Goal: Information Seeking & Learning: Learn about a topic

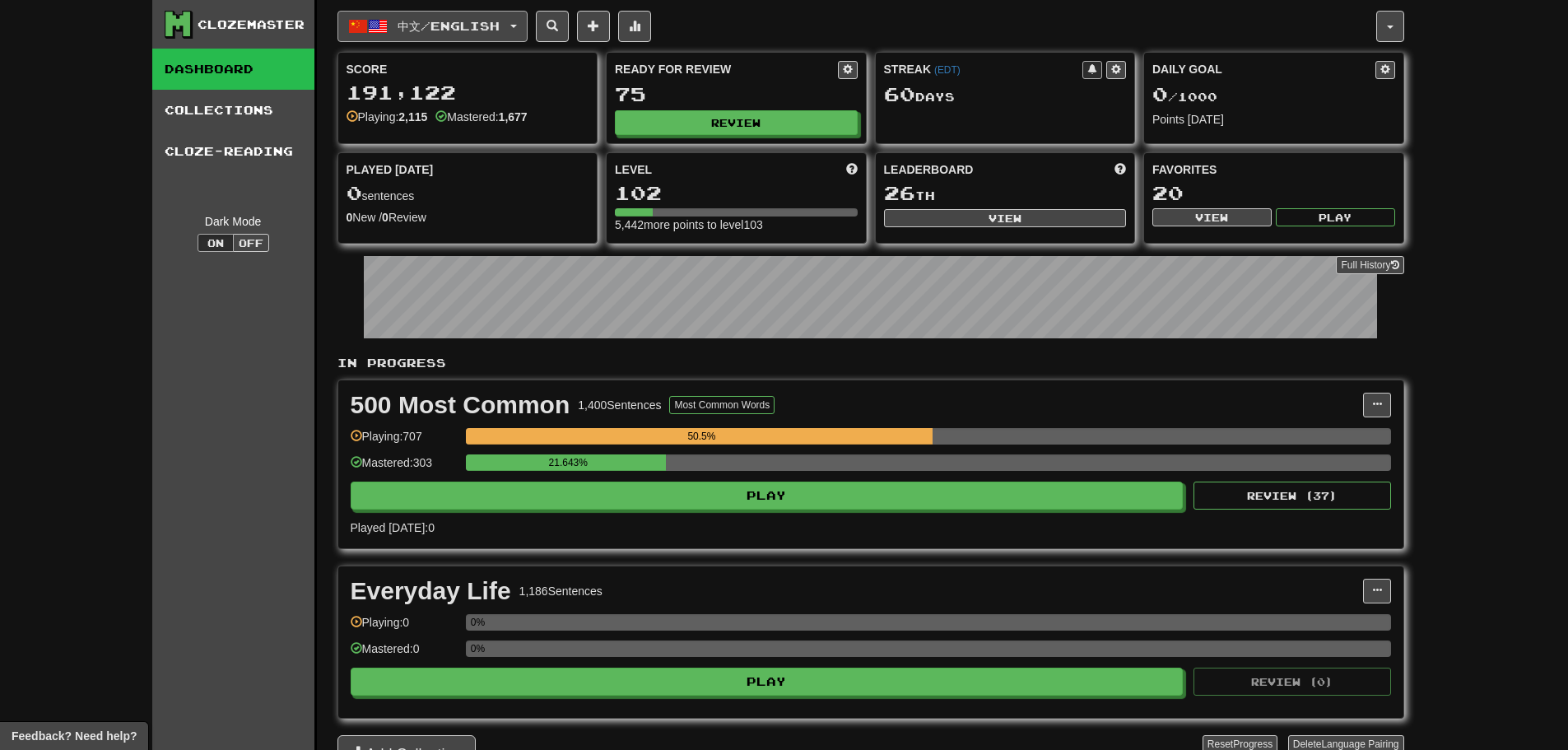
click at [499, 28] on span "中文 / English" at bounding box center [448, 26] width 102 height 14
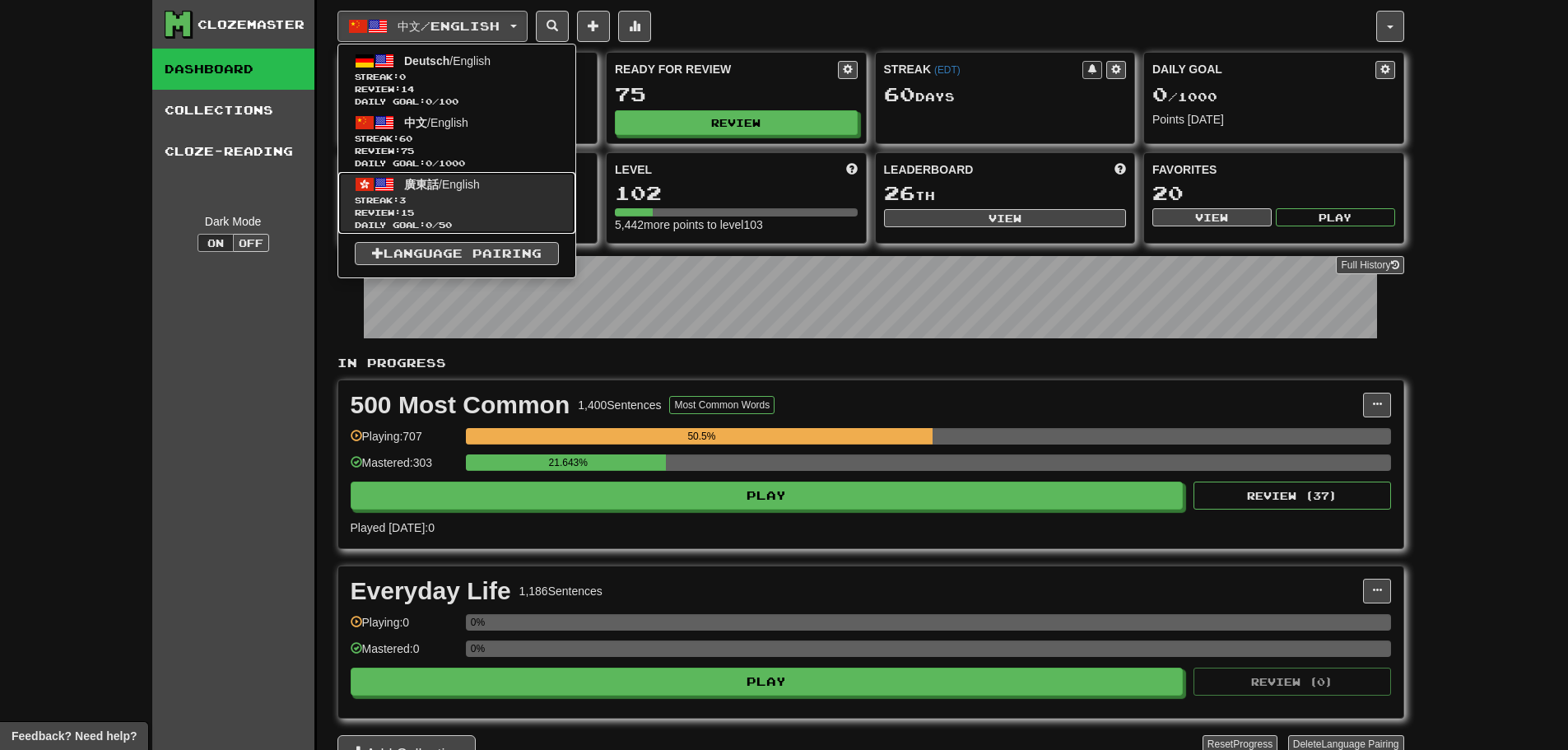
click at [401, 192] on link "廣東話 / English Streak: 3 Review: 15 Daily Goal: 0 / 50" at bounding box center [457, 203] width 237 height 62
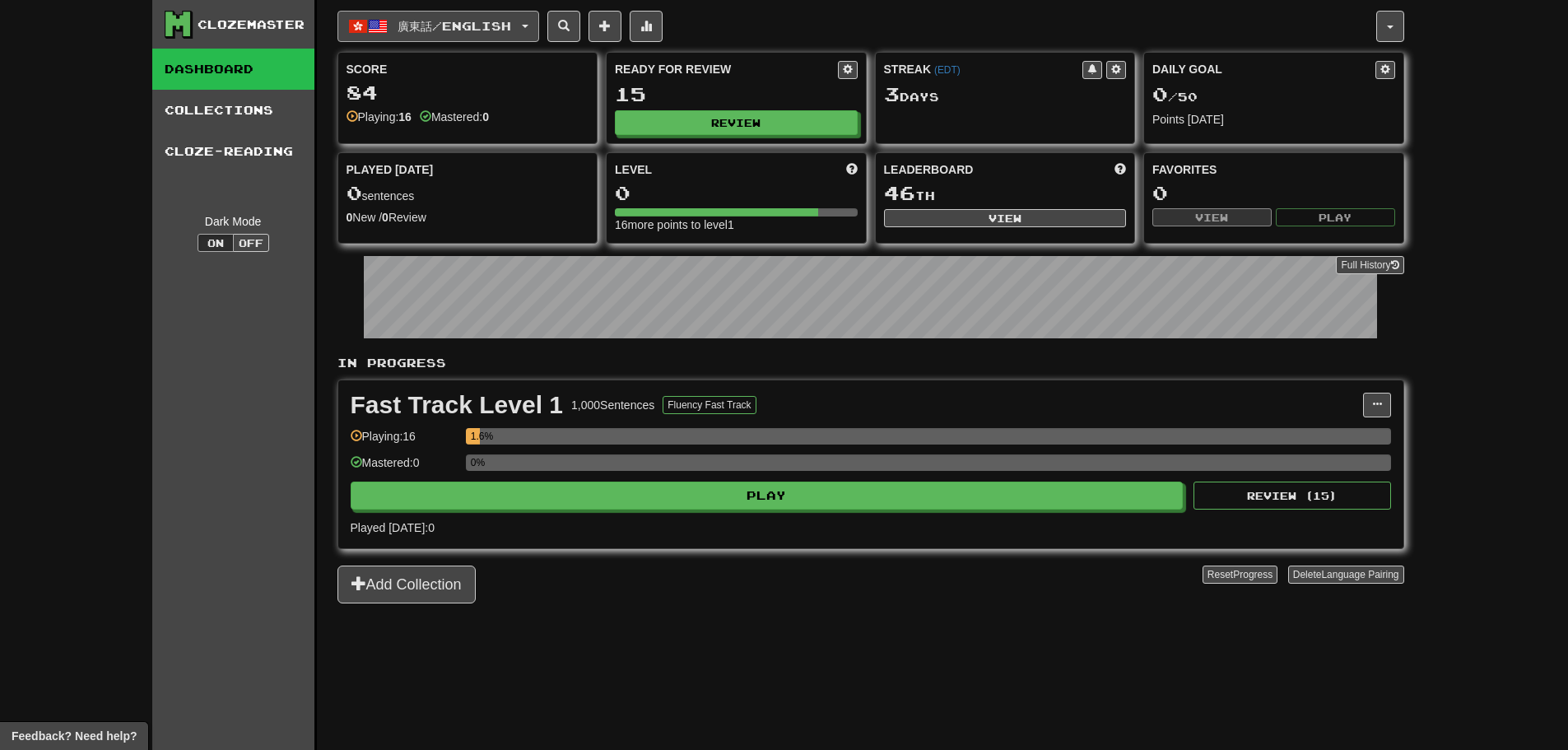
click at [428, 16] on button "廣東話 / English" at bounding box center [438, 26] width 202 height 31
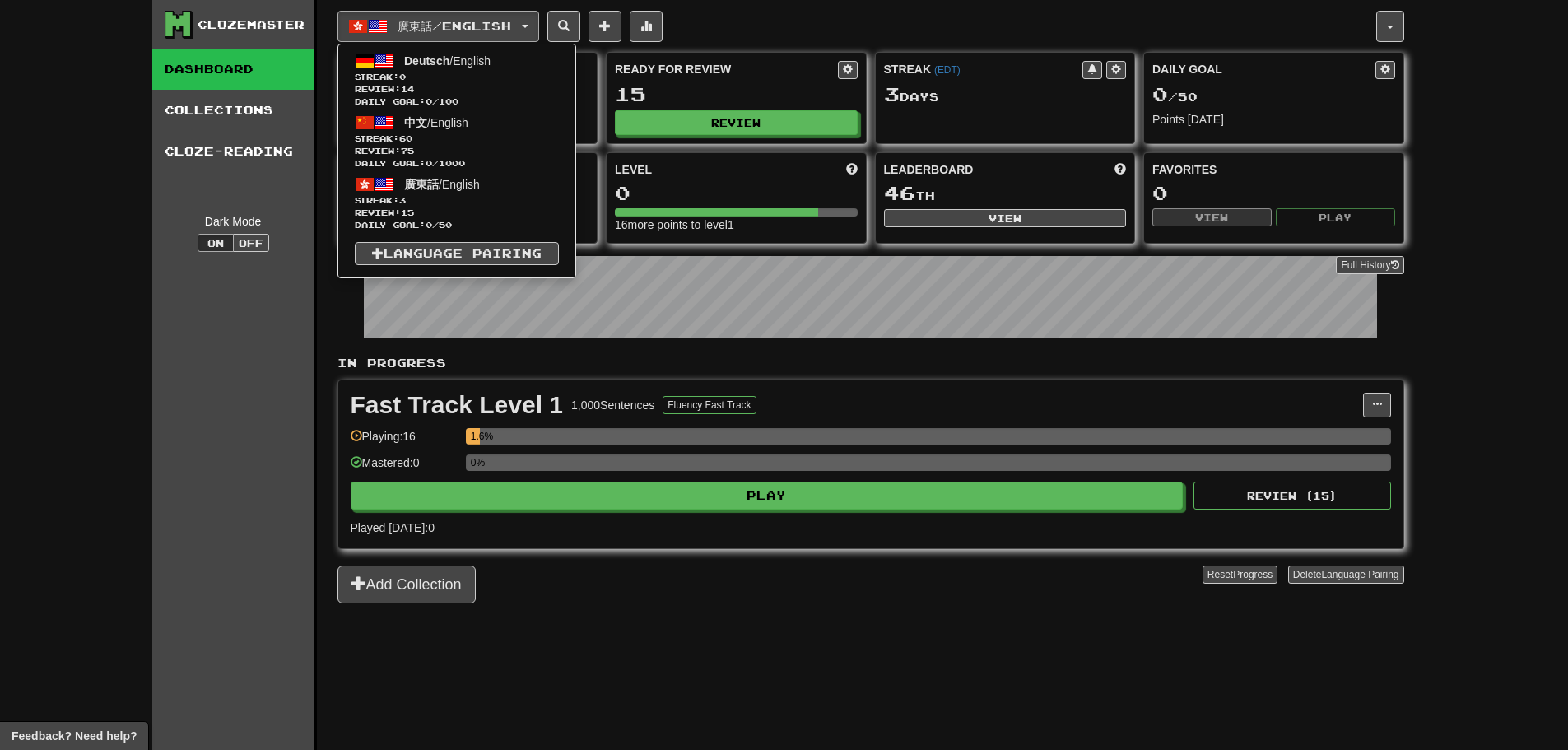
click at [580, 594] on div "Add Collection" at bounding box center [770, 584] width 865 height 38
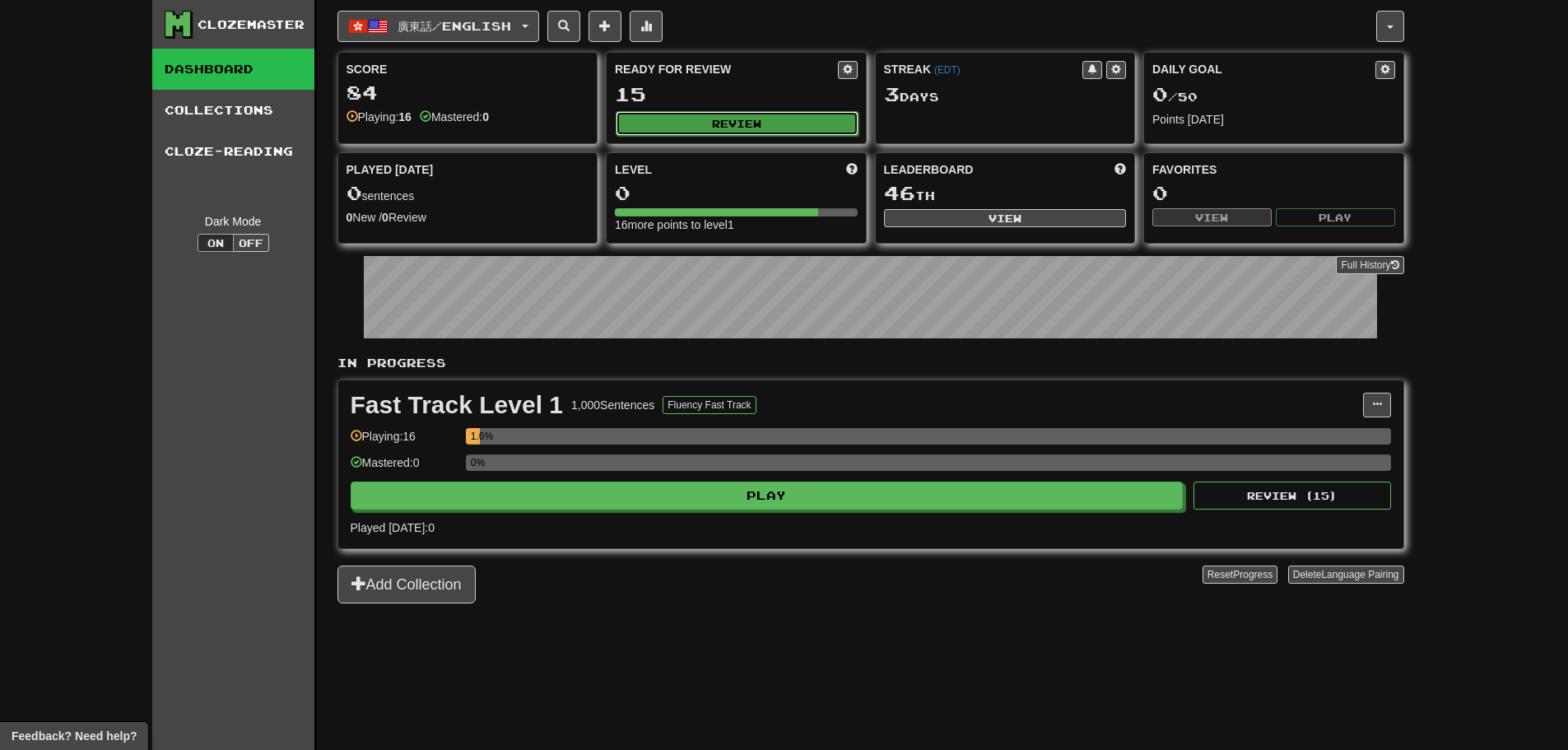
click at [675, 132] on button "Review" at bounding box center [737, 123] width 242 height 24
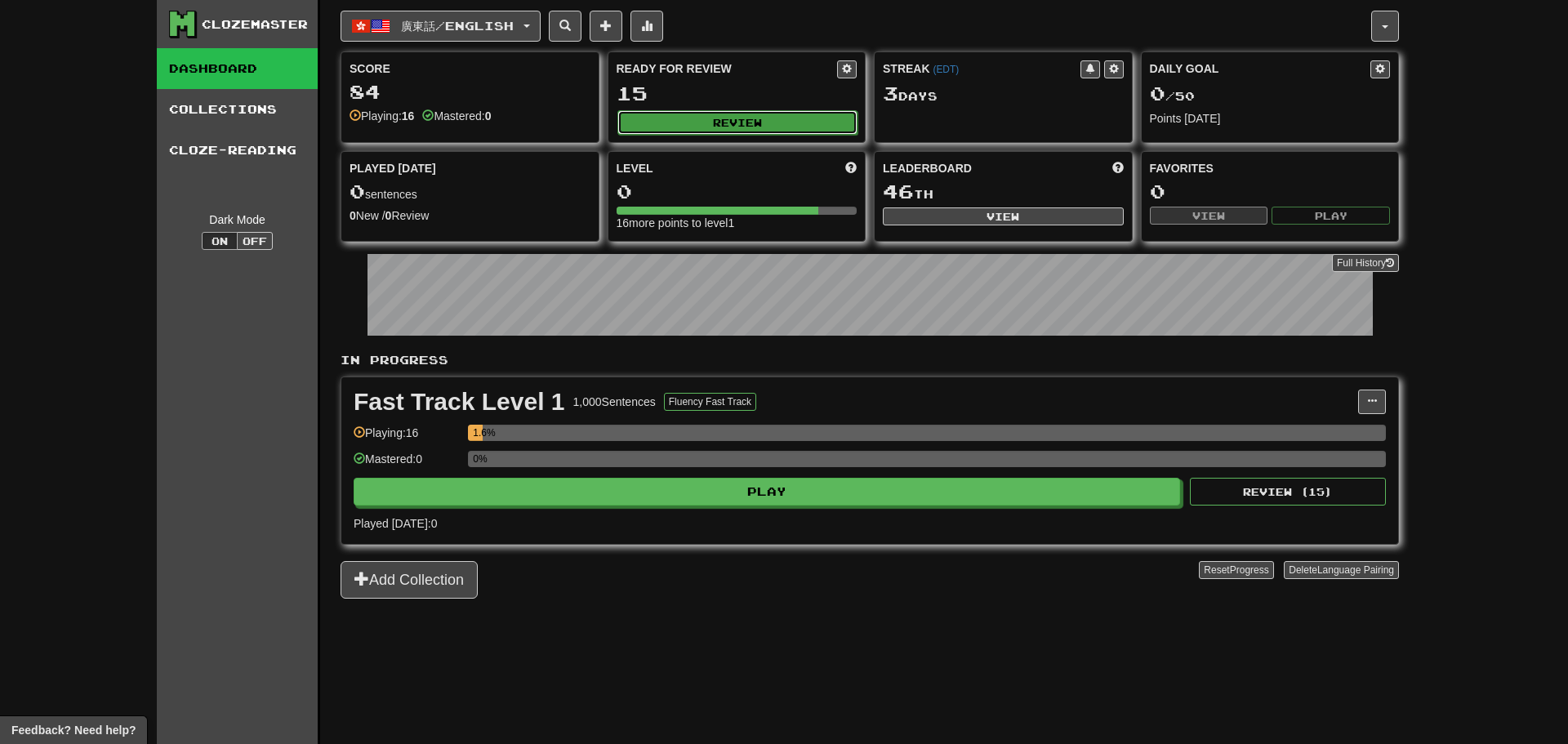
select select "**"
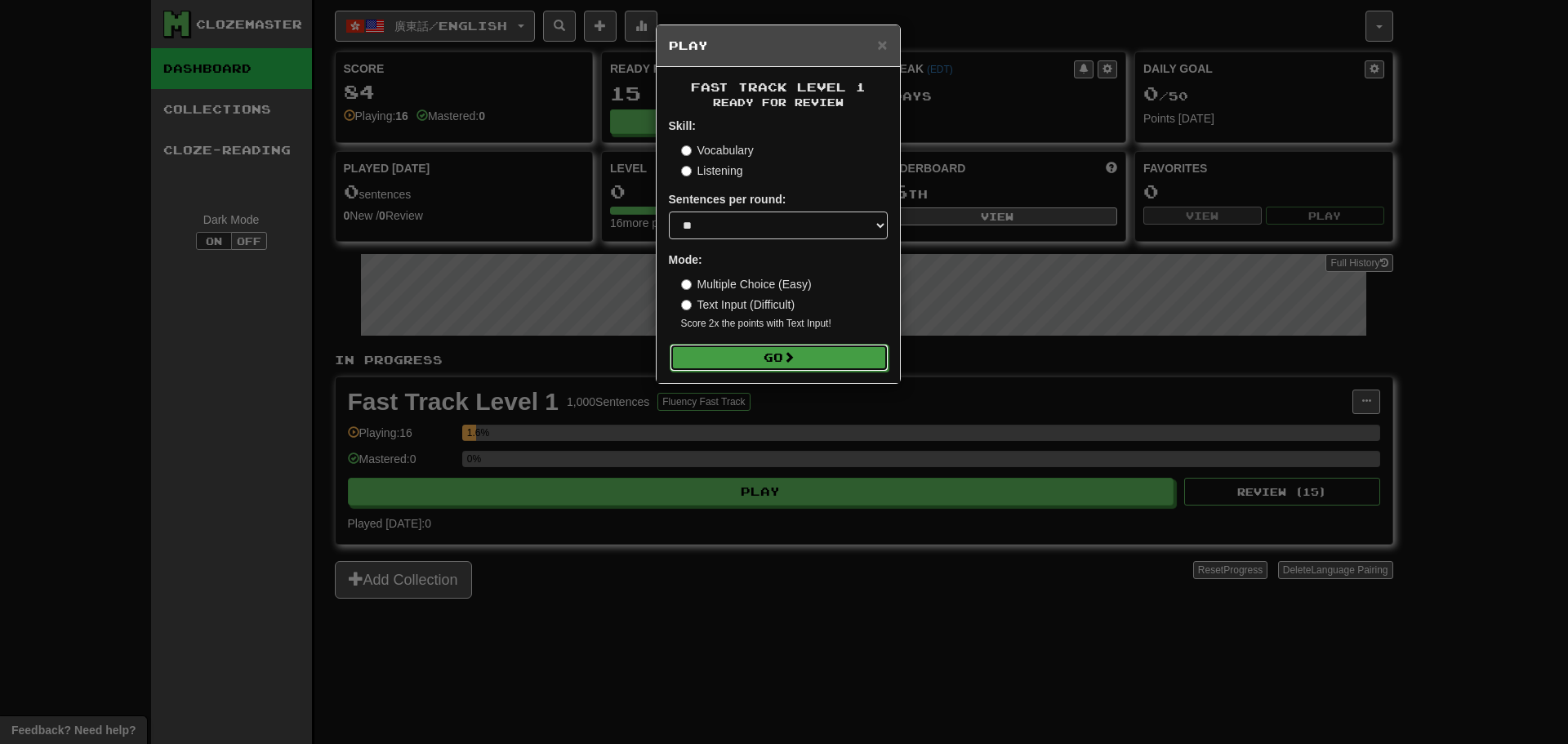
click at [743, 358] on button "Go" at bounding box center [778, 357] width 218 height 28
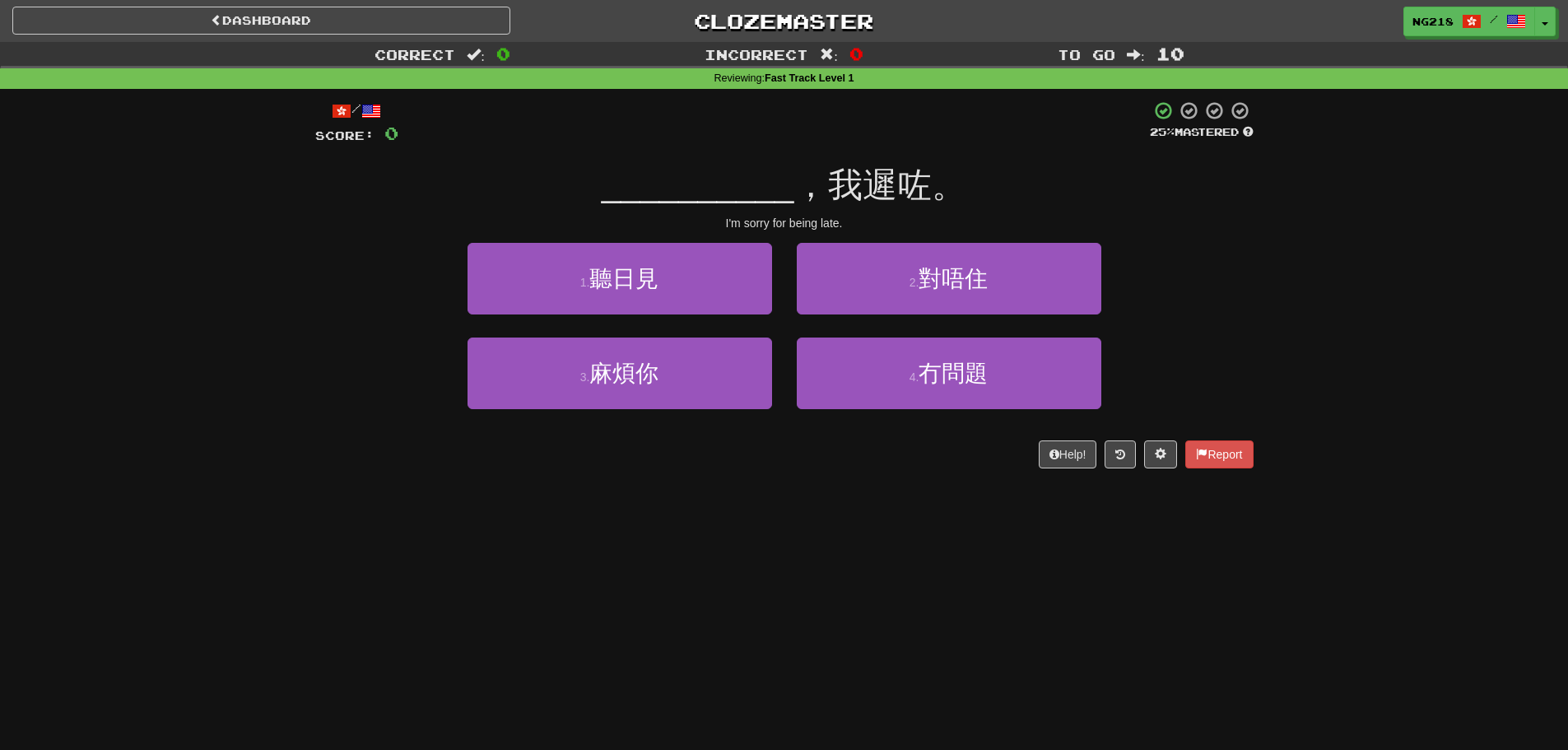
click at [615, 544] on div "Dashboard Clozemaster ng218 / Toggle Dropdown Dashboard Leaderboard Activity Fe…" at bounding box center [784, 375] width 1568 height 750
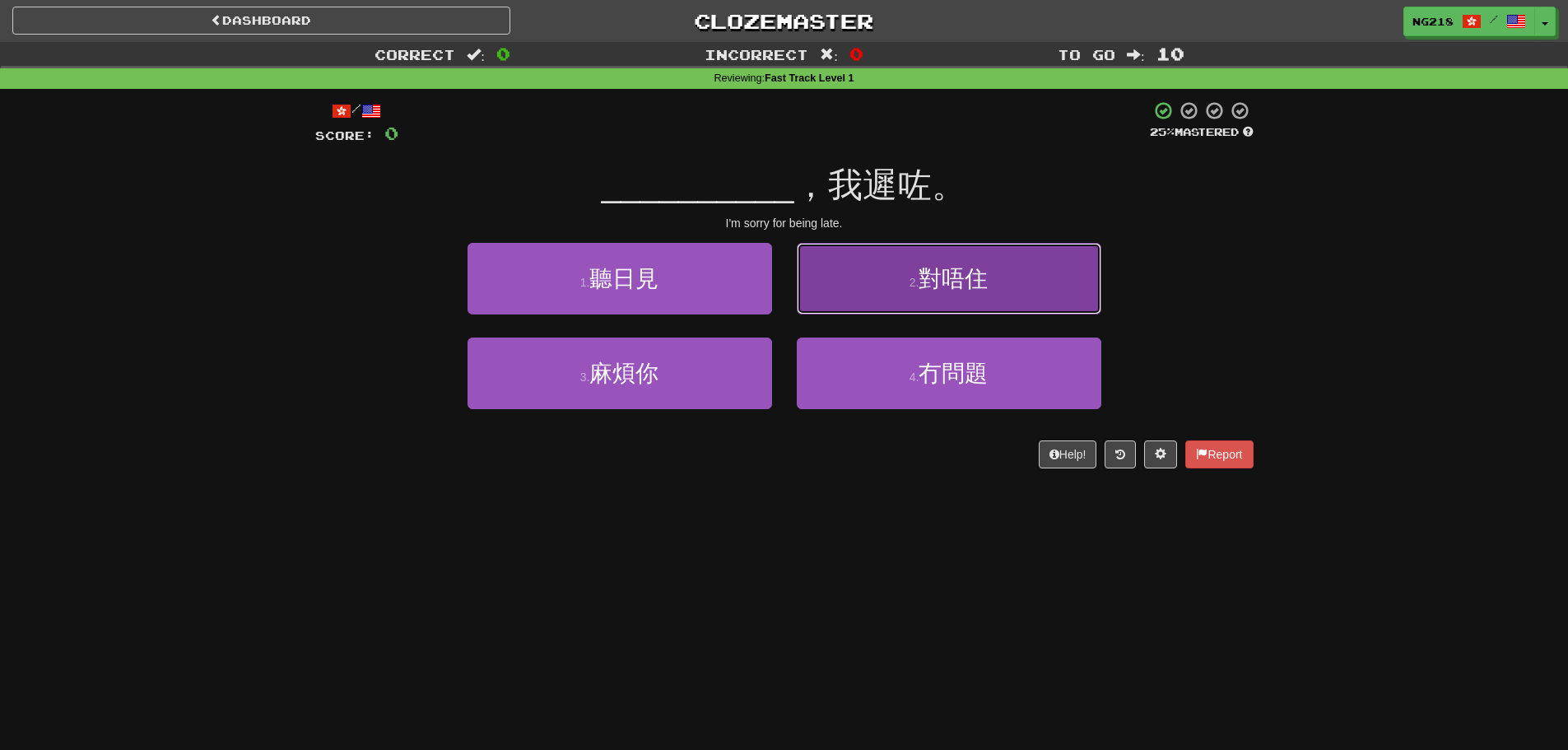
click at [982, 296] on button "2 . 對唔住" at bounding box center [949, 278] width 304 height 72
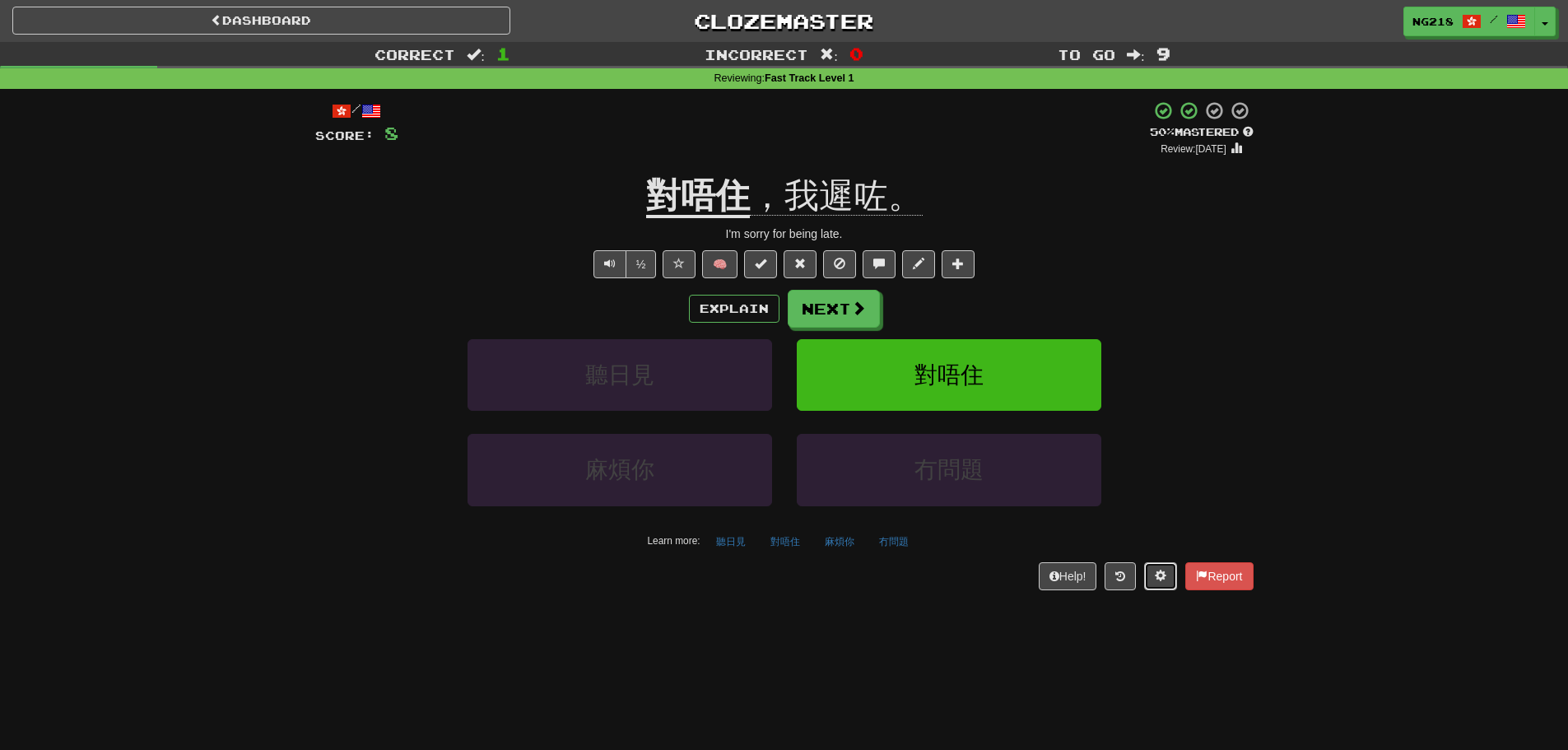
click at [1158, 574] on span at bounding box center [1161, 575] width 12 height 12
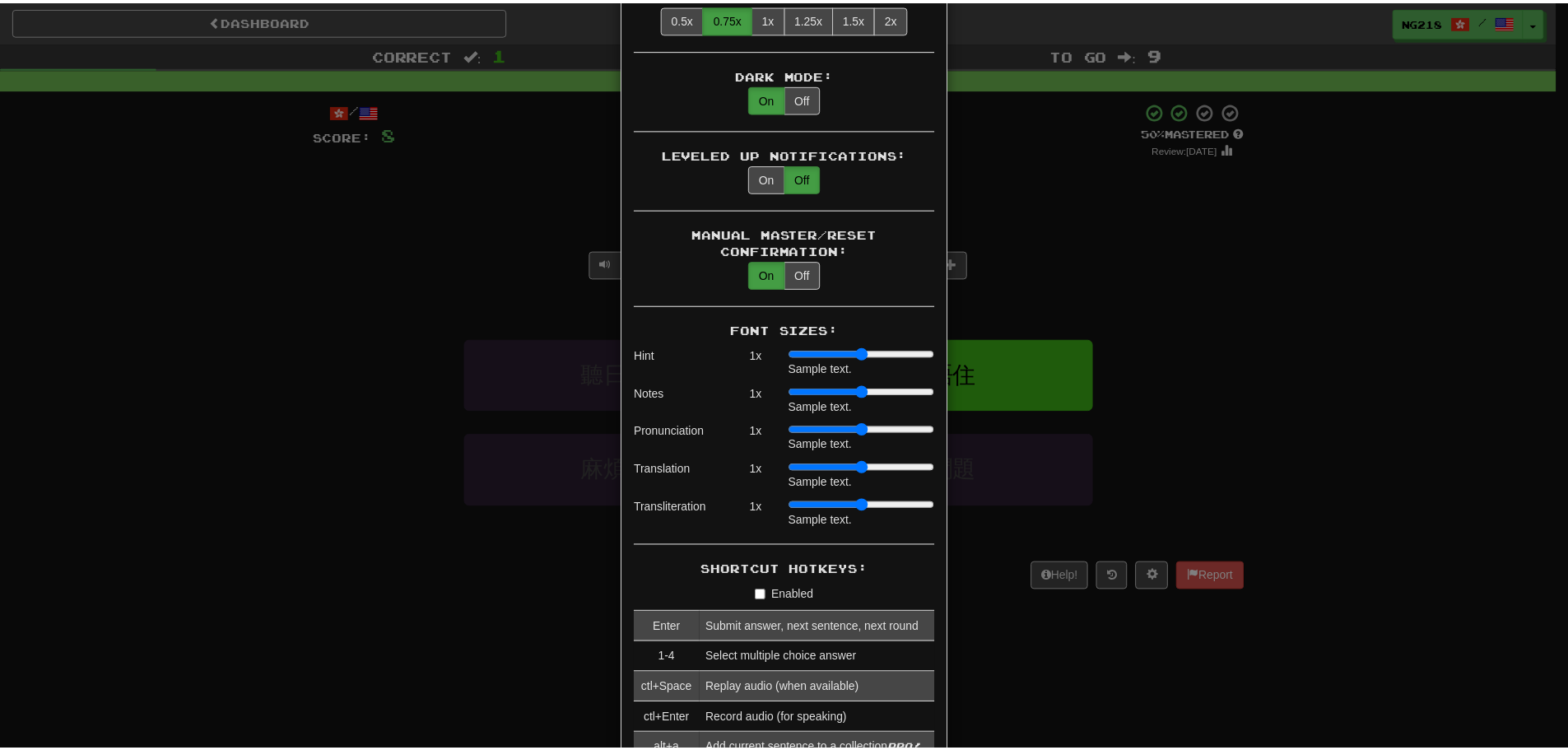
scroll to position [741, 0]
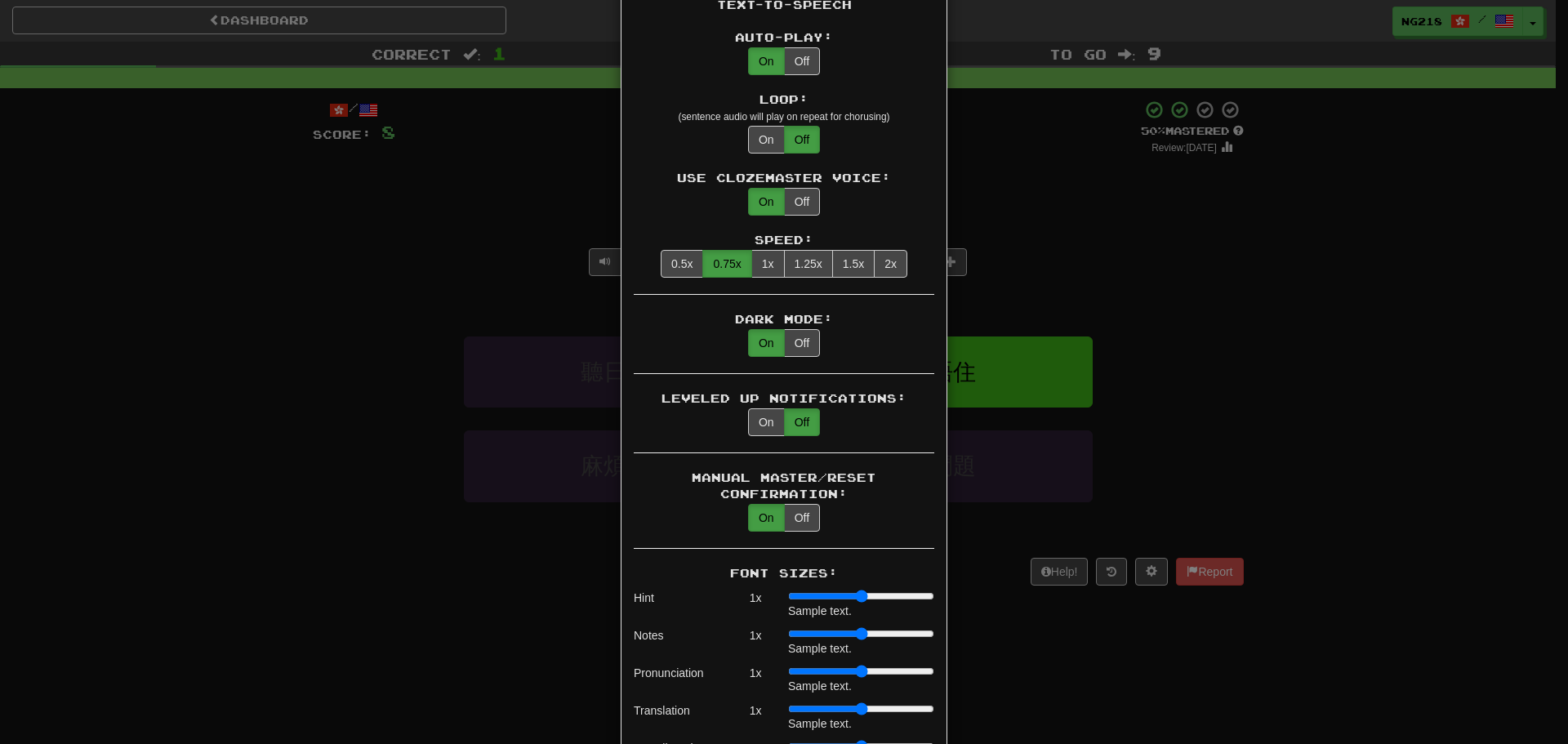
click at [1205, 389] on div "× Game Settings Translations: Visible Show After Answering Hidden Sentence Text…" at bounding box center [784, 372] width 1568 height 744
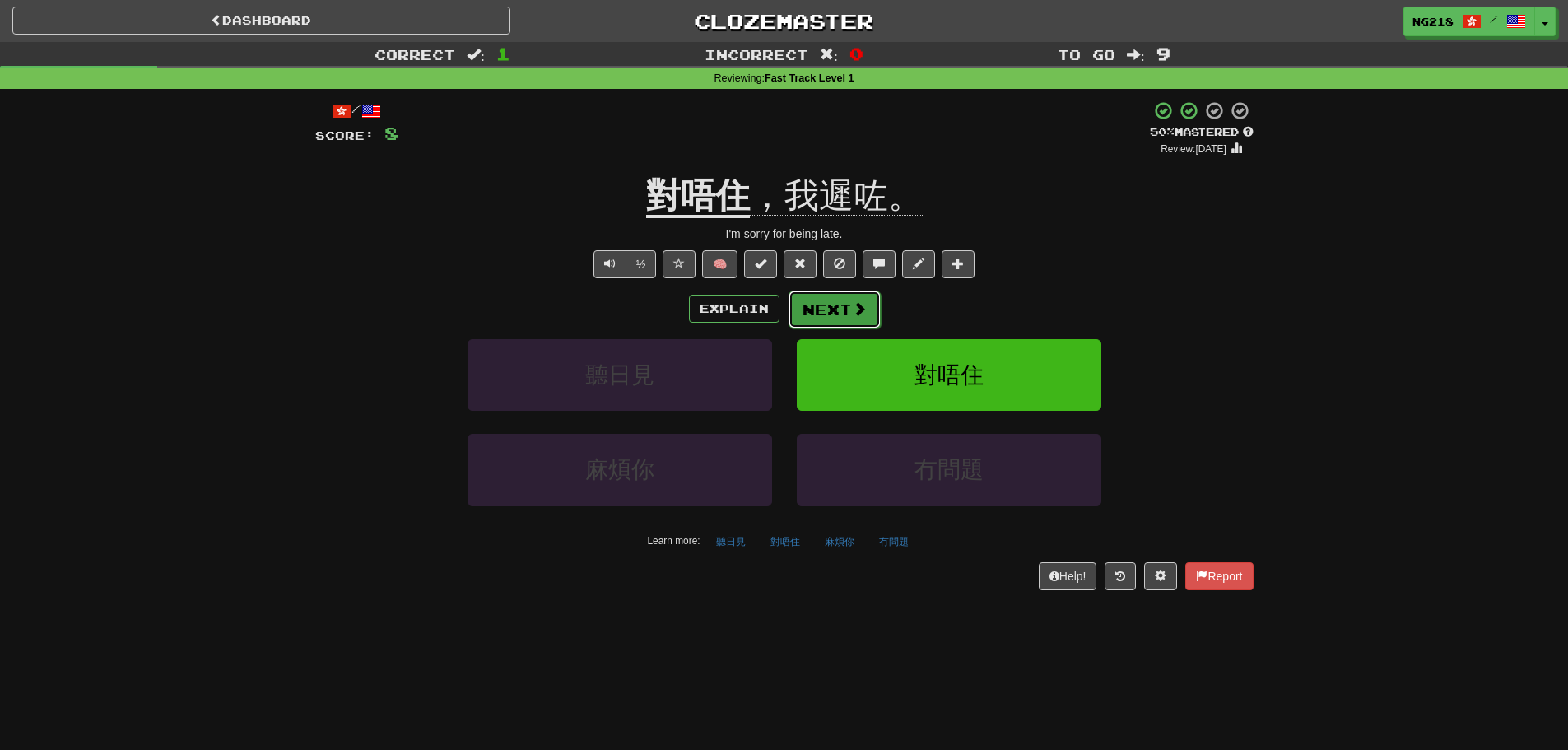
click at [827, 302] on button "Next" at bounding box center [834, 310] width 92 height 38
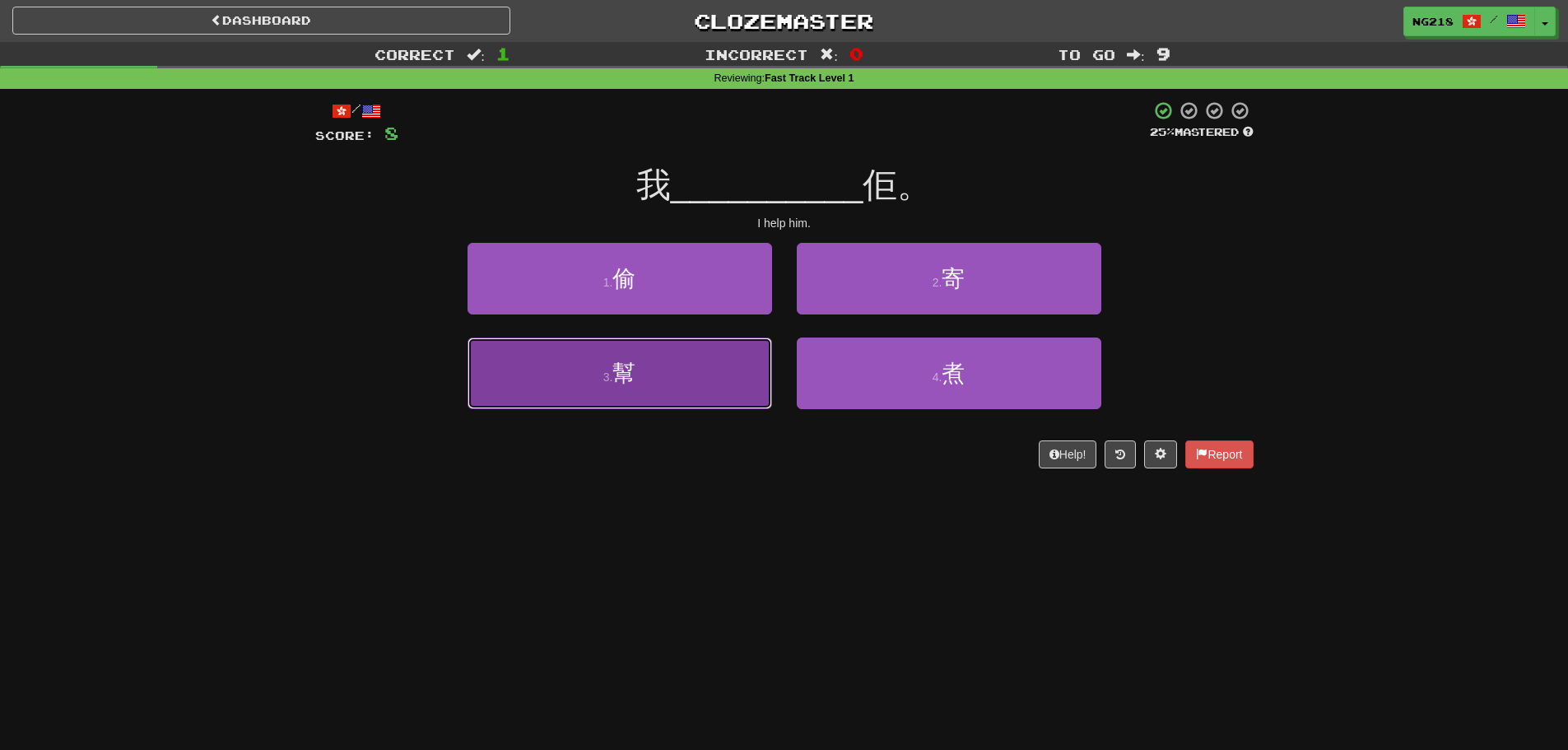
click at [706, 402] on button "3 . 幫" at bounding box center [620, 374] width 304 height 72
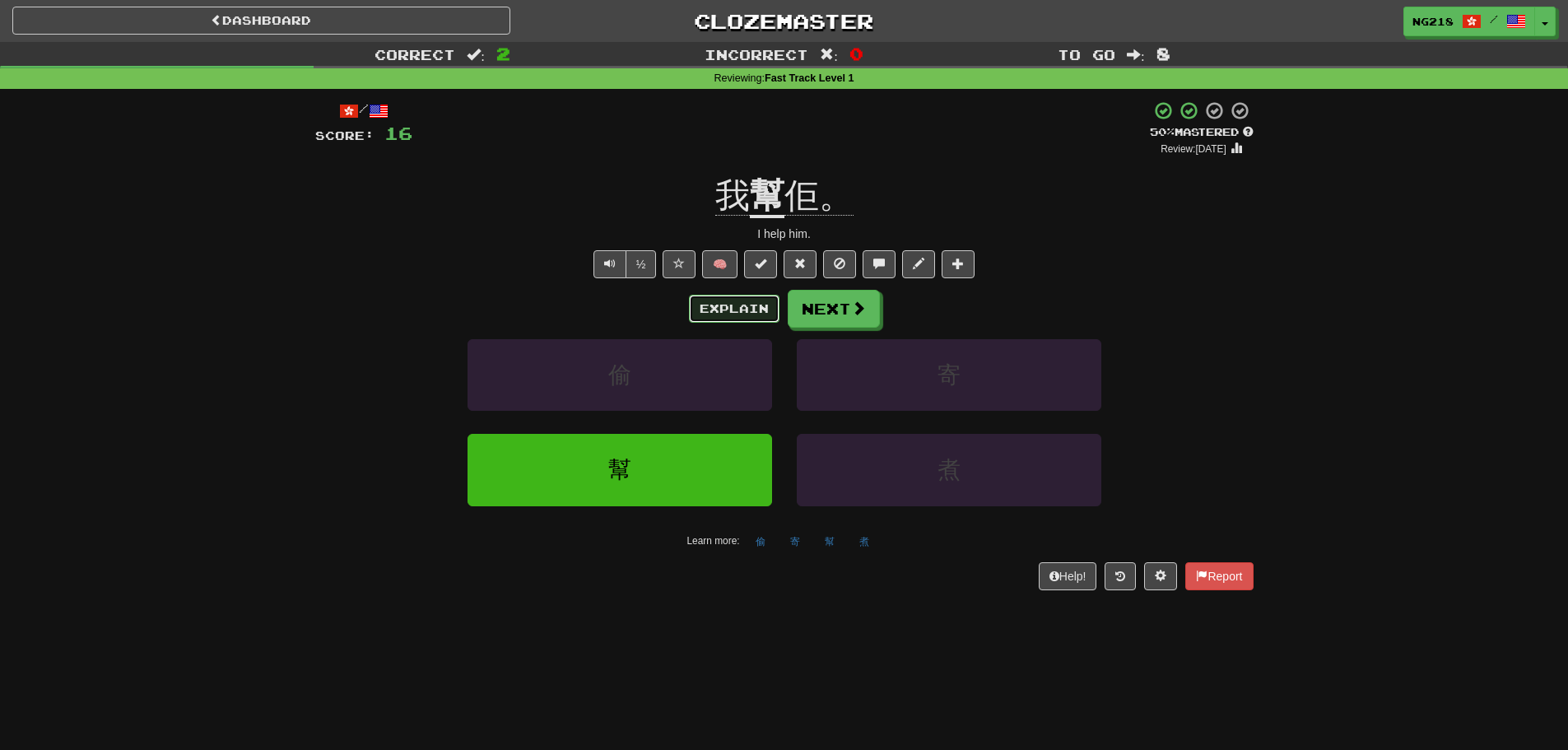
click at [738, 296] on button "Explain" at bounding box center [733, 309] width 90 height 28
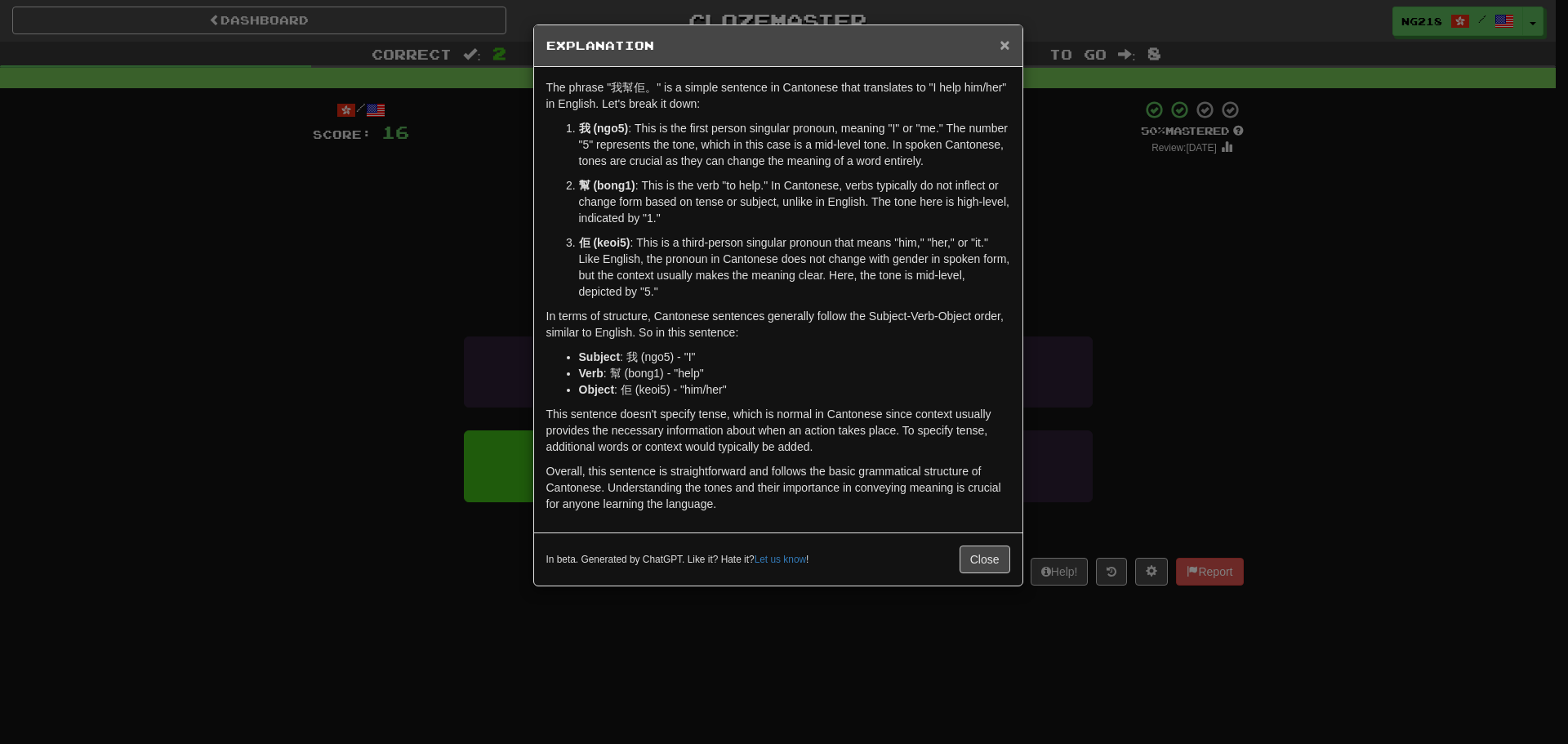
click at [1004, 48] on span "×" at bounding box center [1004, 44] width 10 height 19
